Goal: Find specific page/section: Find specific page/section

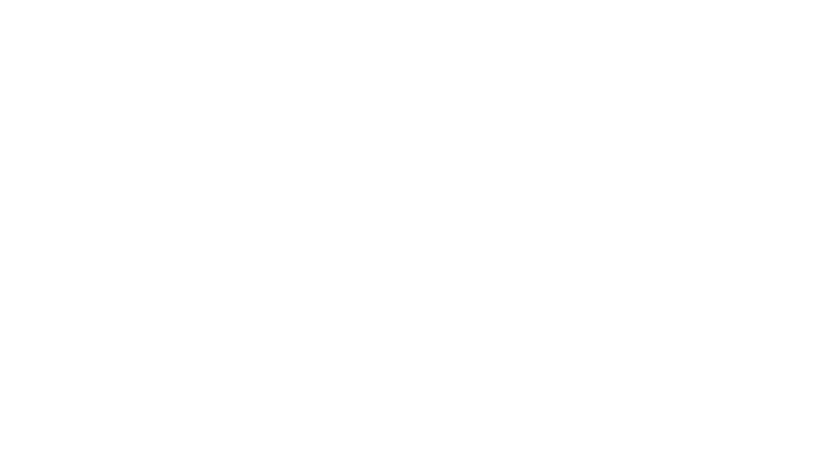
select select "Song"
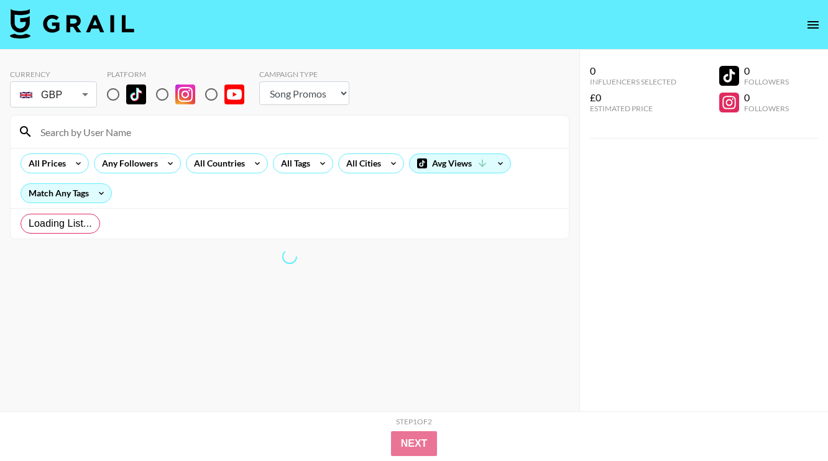
radio input "true"
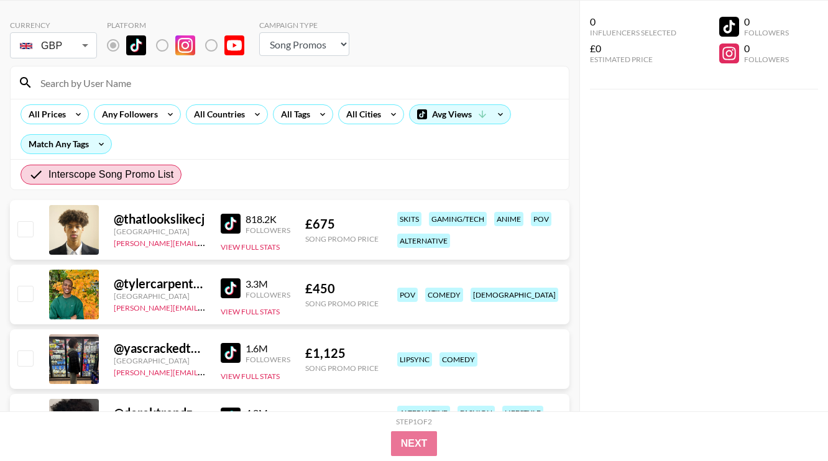
scroll to position [66, 0]
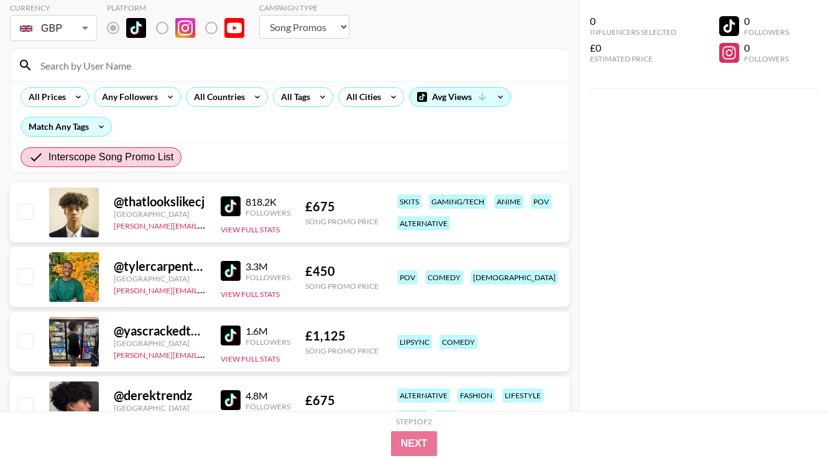
click at [84, 43] on div "GBP GBP ​" at bounding box center [53, 27] width 87 height 31
click at [85, 47] on section "Currency GBP GBP ​ Platform Campaign Type Choose Type... Song Promos Brand Prom…" at bounding box center [289, 83] width 559 height 180
click at [83, 42] on div "GBP GBP ​" at bounding box center [53, 27] width 87 height 31
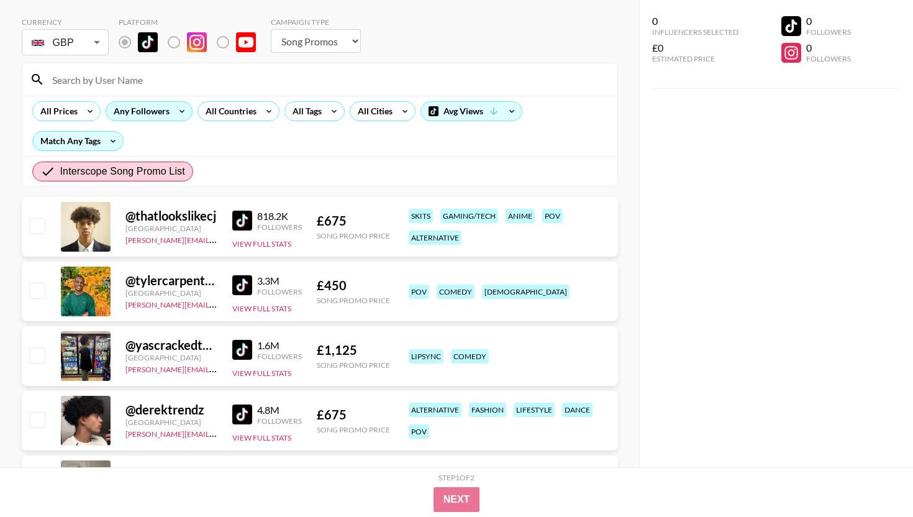
scroll to position [0, 0]
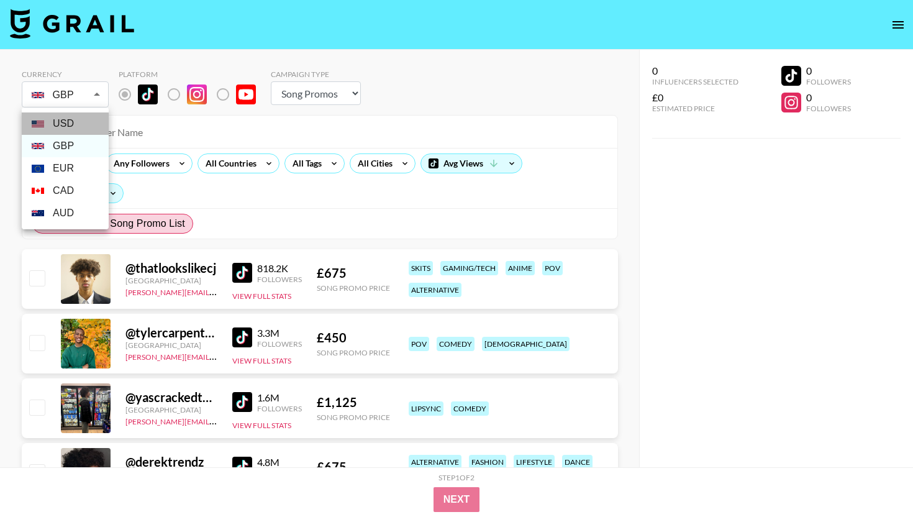
click at [73, 125] on li "USD" at bounding box center [65, 123] width 87 height 22
type input "USD"
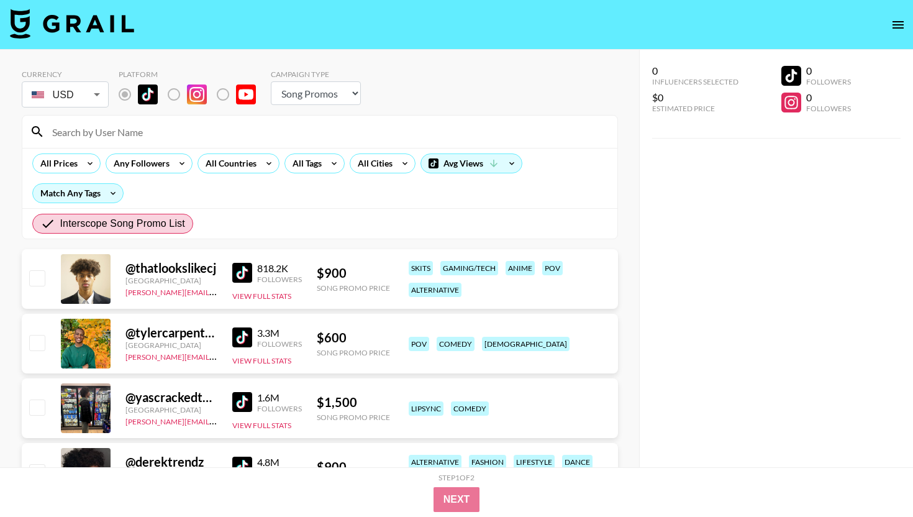
click at [290, 139] on input at bounding box center [327, 132] width 565 height 20
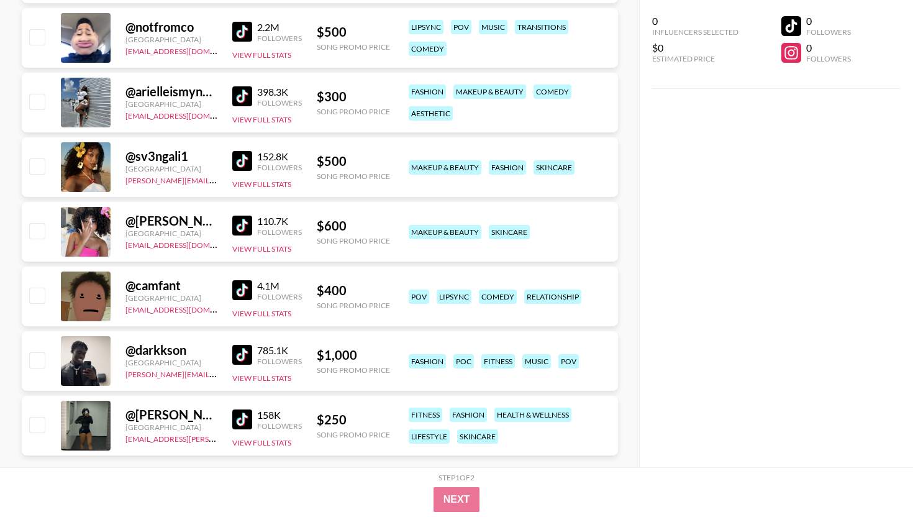
scroll to position [846, 0]
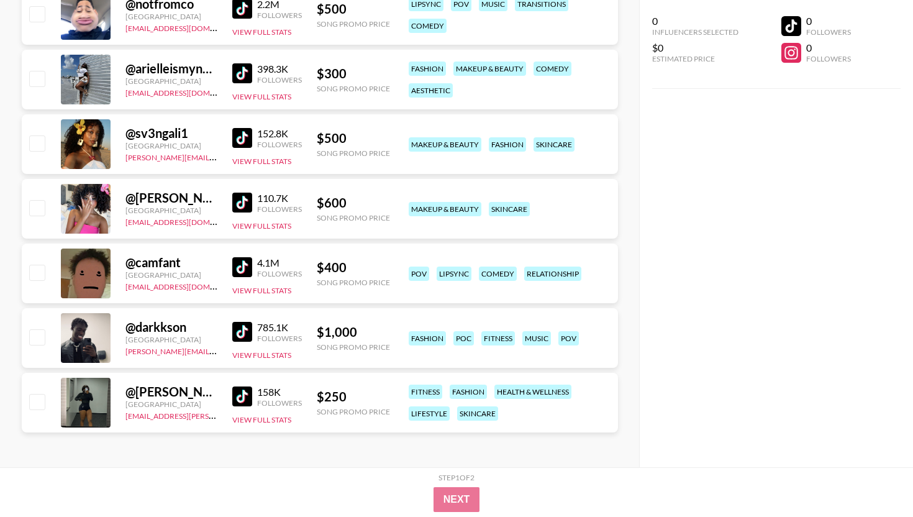
click at [180, 201] on div "@ [PERSON_NAME].[PERSON_NAME]" at bounding box center [172, 198] width 92 height 16
click at [244, 203] on img at bounding box center [242, 203] width 20 height 20
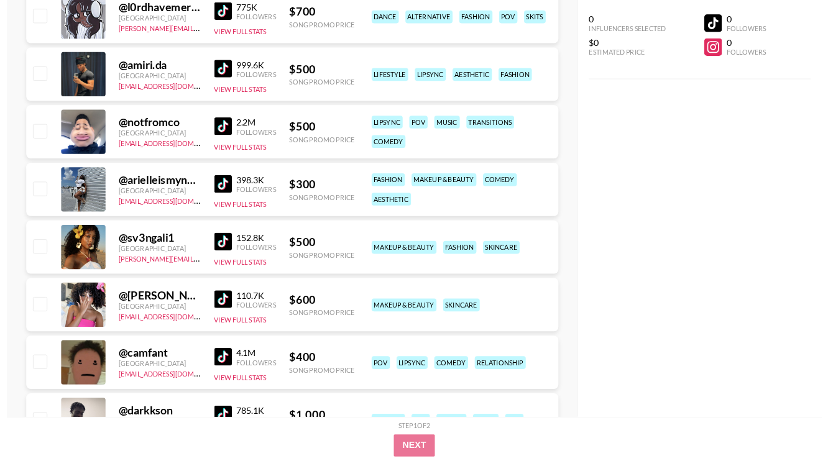
scroll to position [693, 0]
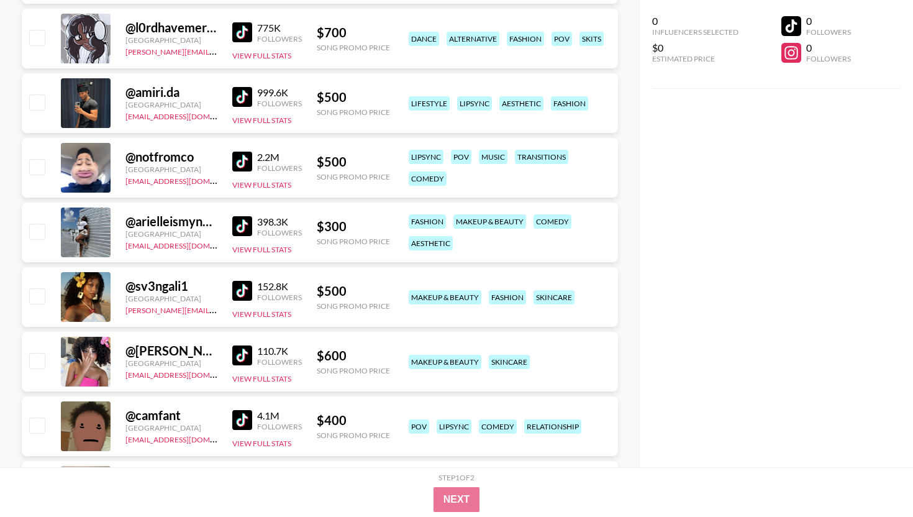
click at [254, 152] on link at bounding box center [244, 162] width 25 height 20
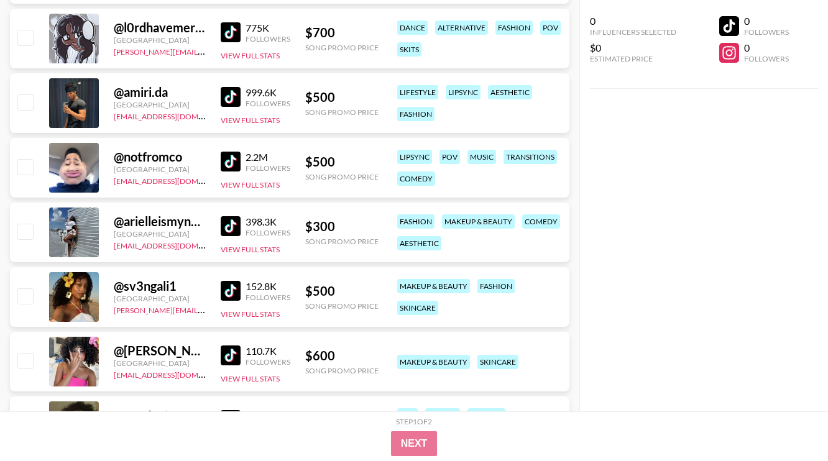
click at [230, 157] on img at bounding box center [231, 162] width 20 height 20
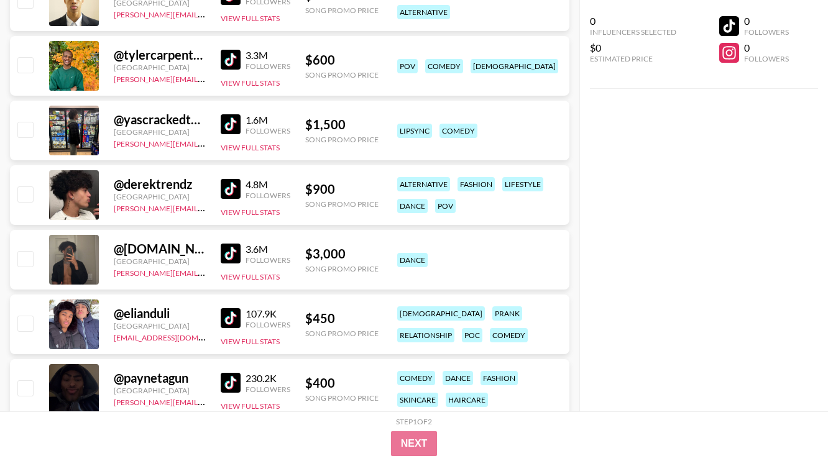
scroll to position [270, 0]
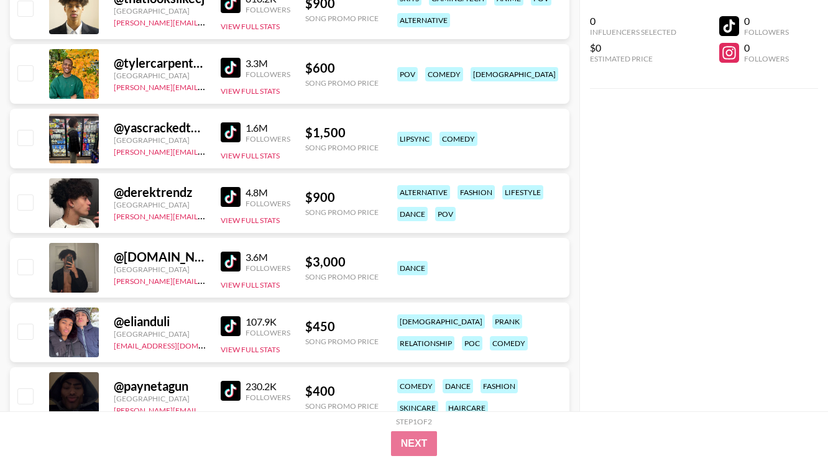
click at [239, 129] on img at bounding box center [231, 132] width 20 height 20
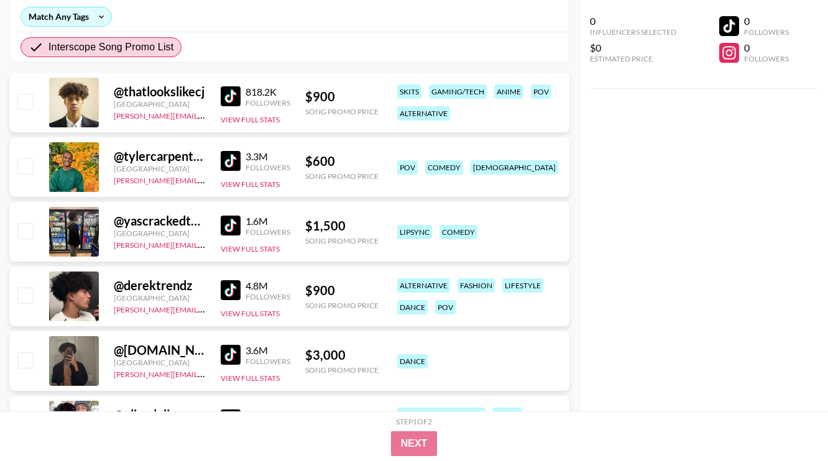
scroll to position [165, 0]
